Goal: Information Seeking & Learning: Learn about a topic

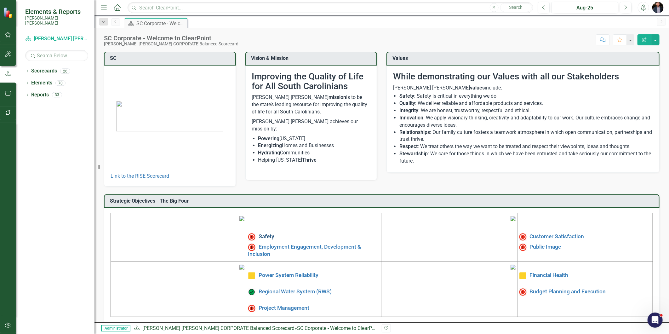
click at [270, 235] on link "Safety" at bounding box center [267, 236] width 16 height 6
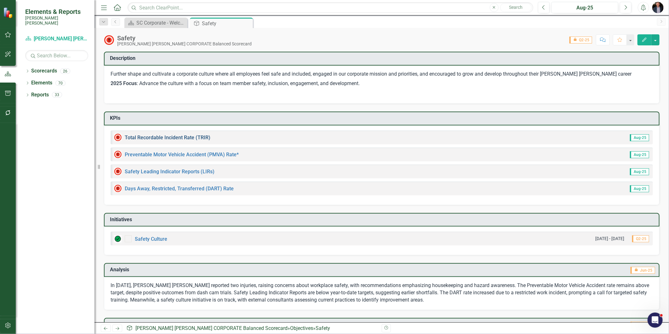
click at [190, 138] on link "Total Recordable Incident Rate (TRIR)" at bounding box center [168, 138] width 86 height 6
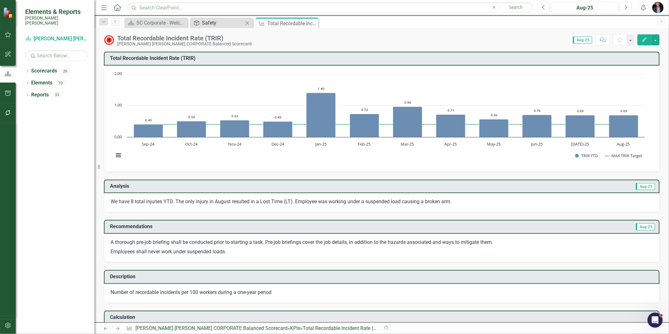
click at [207, 23] on div "Safety" at bounding box center [223, 23] width 42 height 8
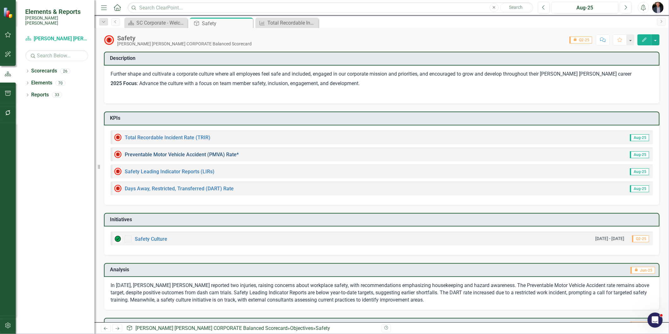
click at [178, 154] on link "Preventable Motor Vehicle Accident (PMVA) Rate*" at bounding box center [182, 155] width 114 height 6
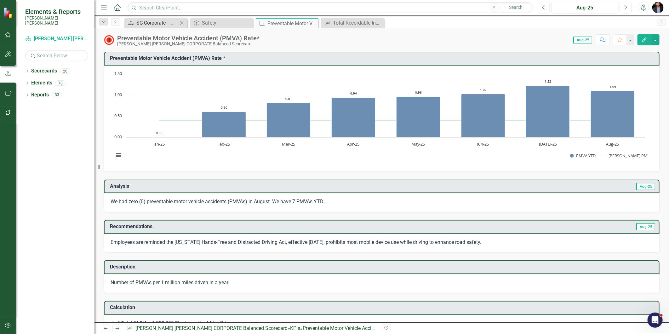
click at [153, 24] on div "SC Corporate - Welcome to ClearPoint" at bounding box center [157, 23] width 42 height 8
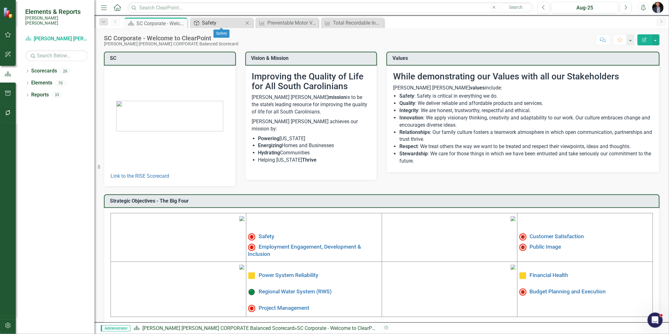
click at [201, 24] on link "Objective Safety" at bounding box center [218, 23] width 52 height 8
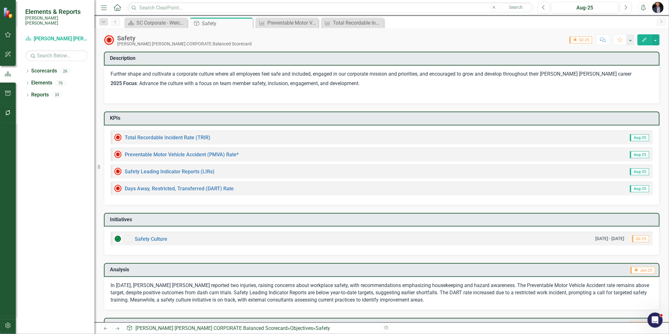
click at [174, 166] on div "Safety Leading Indicator Reports (LIRs) Aug-25" at bounding box center [382, 171] width 542 height 14
click at [289, 26] on div "Preventable Motor Vehicle Accident (PMVA) Rate*" at bounding box center [288, 23] width 42 height 8
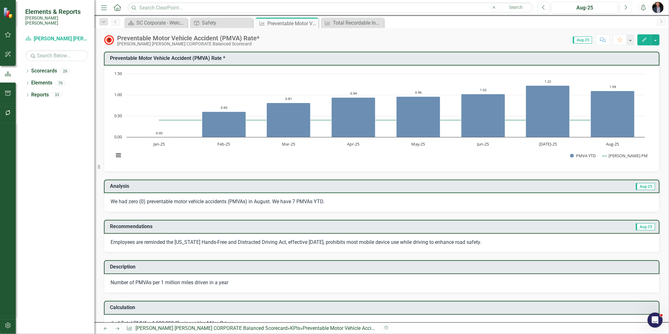
click at [625, 8] on icon "Next" at bounding box center [625, 8] width 3 height 6
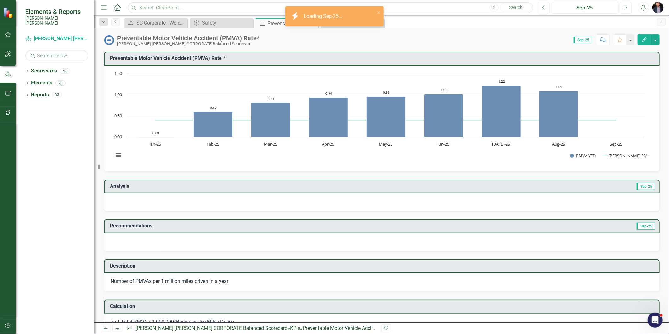
click at [545, 8] on icon "Previous" at bounding box center [543, 8] width 3 height 6
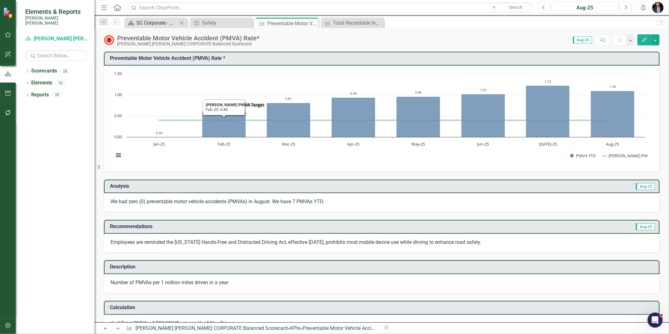
click at [164, 22] on div "SC Corporate - Welcome to ClearPoint" at bounding box center [157, 23] width 42 height 8
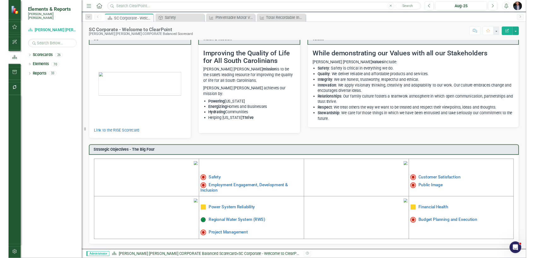
scroll to position [57, 0]
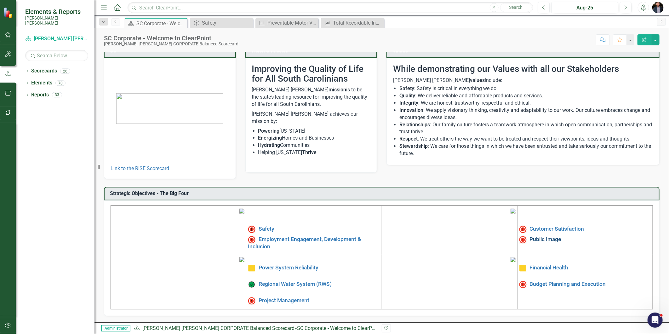
click at [539, 236] on link "Public Image" at bounding box center [546, 239] width 32 height 6
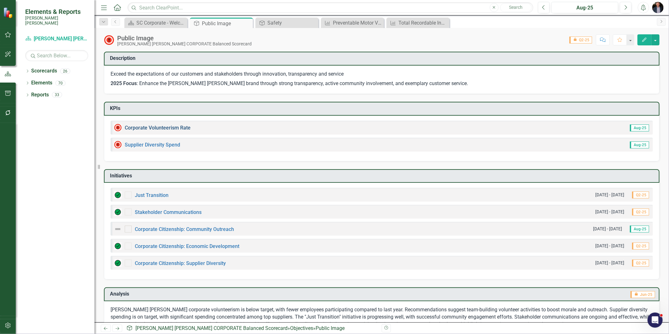
click at [162, 126] on link "Corporate Volunteerism Rate" at bounding box center [158, 128] width 66 height 6
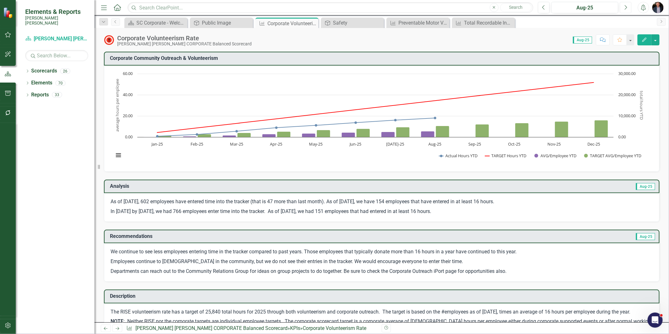
click at [628, 12] on button "Next" at bounding box center [626, 7] width 12 height 11
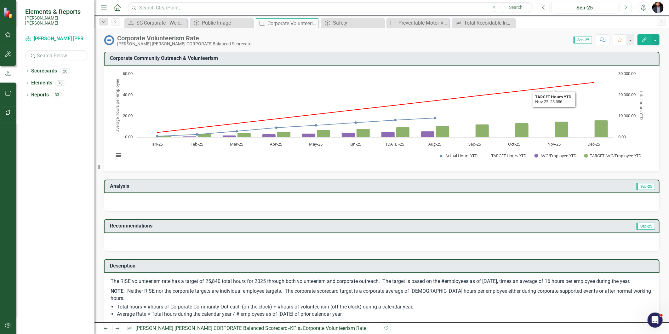
click at [544, 8] on icon "Previous" at bounding box center [543, 8] width 3 height 6
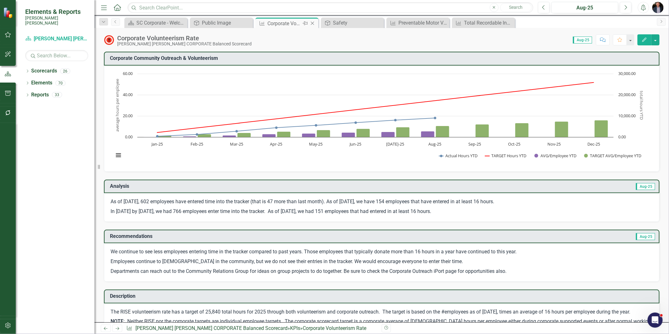
click at [312, 23] on icon at bounding box center [312, 23] width 3 height 3
